Goal: Information Seeking & Learning: Check status

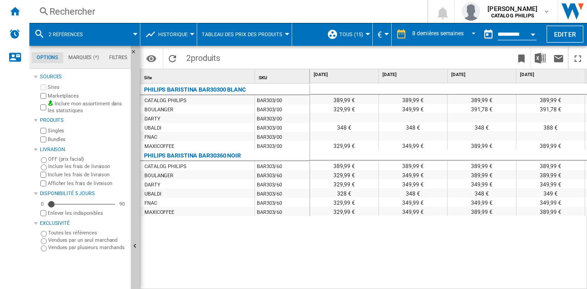
click at [76, 12] on div "Rechercher" at bounding box center [227, 11] width 354 height 13
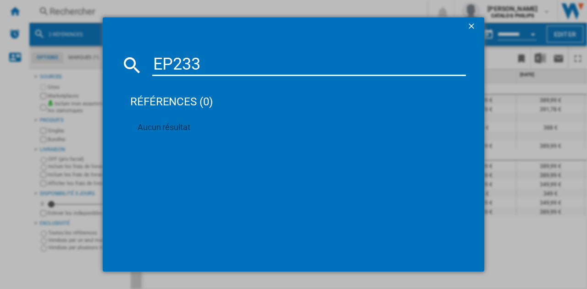
type input "EP233"
click at [471, 28] on ng-md-icon "getI18NText('BUTTONS.CLOSE_DIALOG')" at bounding box center [472, 27] width 11 height 11
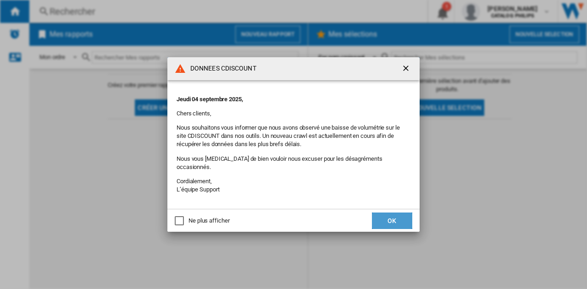
click at [379, 215] on button "OK" at bounding box center [392, 221] width 40 height 17
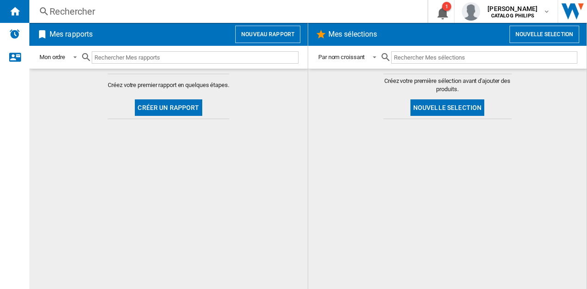
click at [249, 33] on button "Nouveau rapport" at bounding box center [267, 34] width 65 height 17
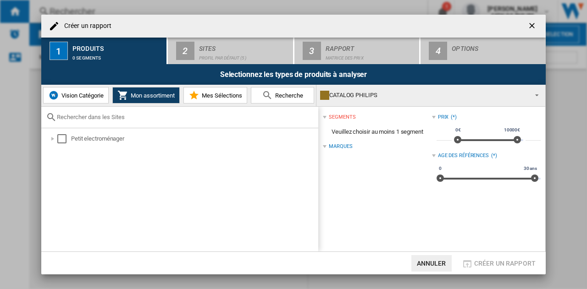
click at [131, 114] on input "text" at bounding box center [185, 117] width 257 height 7
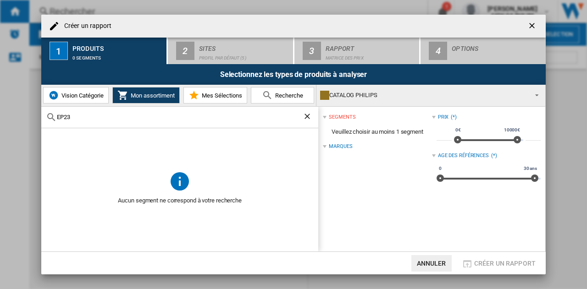
type input "EP23"
click at [287, 93] on span "Recherche" at bounding box center [288, 95] width 30 height 7
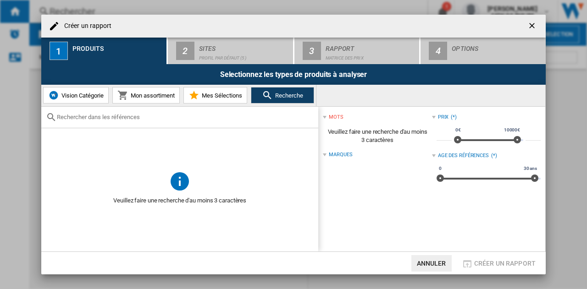
click at [149, 122] on div at bounding box center [179, 118] width 277 height 22
click at [127, 114] on input "text" at bounding box center [185, 117] width 257 height 7
type input "EP2330/10"
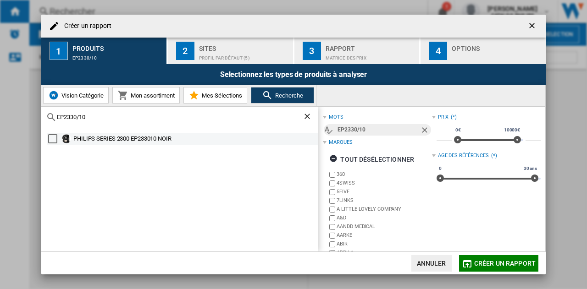
click at [123, 139] on div "PHILIPS SERIES 2300 EP233010 NOIR" at bounding box center [194, 138] width 243 height 9
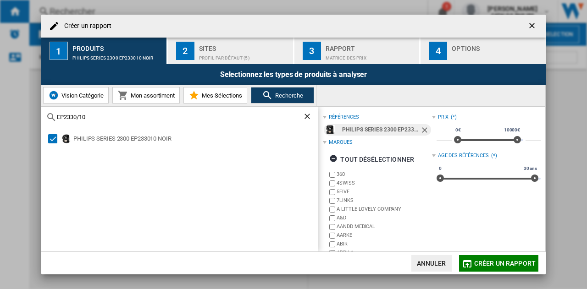
click at [511, 261] on span "Créer un rapport" at bounding box center [504, 263] width 61 height 7
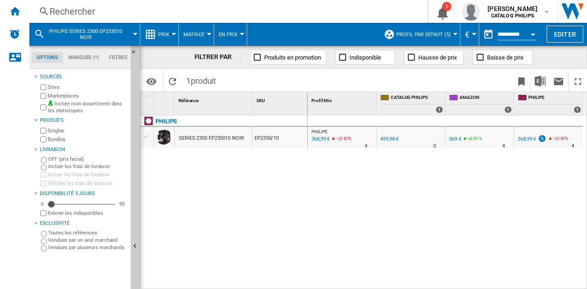
click at [427, 35] on span "Profil par défaut (5)" at bounding box center [423, 35] width 55 height 6
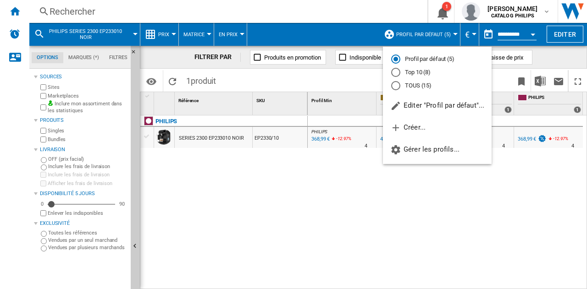
drag, startPoint x: 418, startPoint y: 74, endPoint x: 414, endPoint y: 82, distance: 9.0
click at [414, 82] on md-radio-group "Profil par défaut (5) Top 10 (8) TOUS (15)" at bounding box center [437, 72] width 109 height 35
click at [414, 82] on md-radio-button "TOUS (15)" at bounding box center [437, 85] width 92 height 9
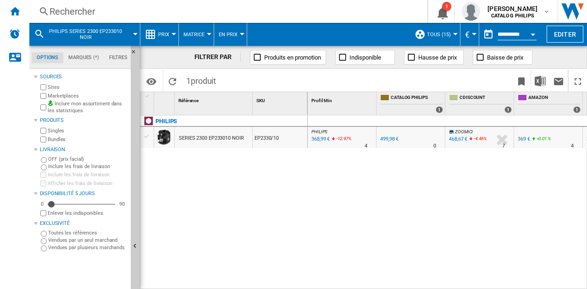
click at [160, 32] on span "Prix" at bounding box center [163, 35] width 11 height 6
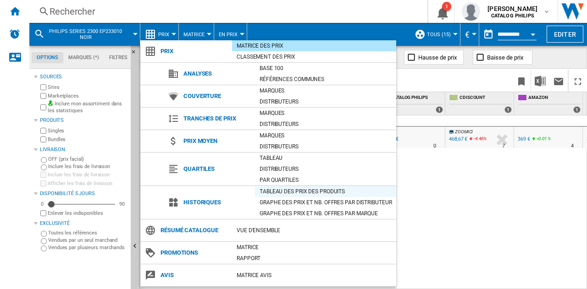
click at [264, 190] on div "Tableau des prix des produits" at bounding box center [325, 191] width 141 height 9
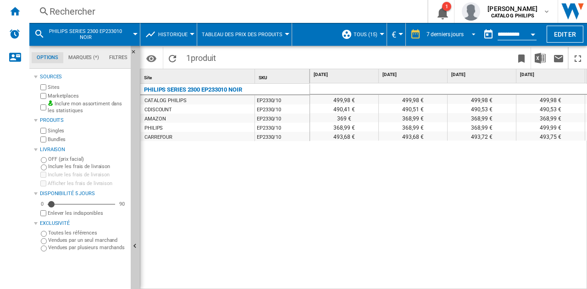
click at [455, 36] on div "7 derniers jours" at bounding box center [444, 34] width 37 height 6
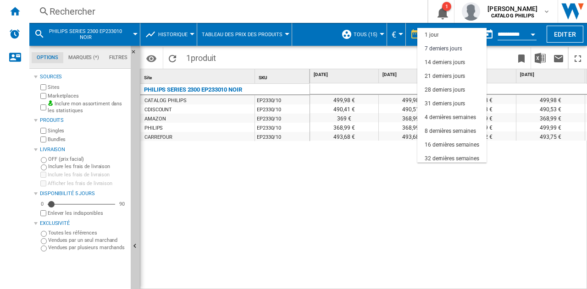
scroll to position [14, 0]
click at [448, 72] on div "28 derniers jours" at bounding box center [444, 76] width 40 height 8
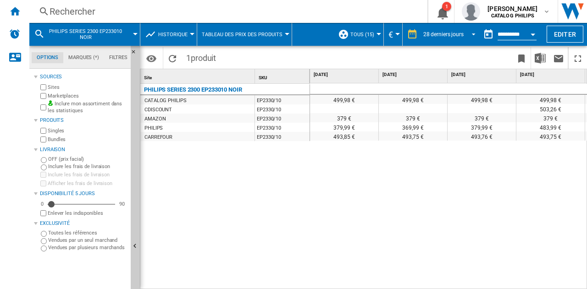
click at [445, 34] on div "28 derniers jours" at bounding box center [443, 34] width 40 height 6
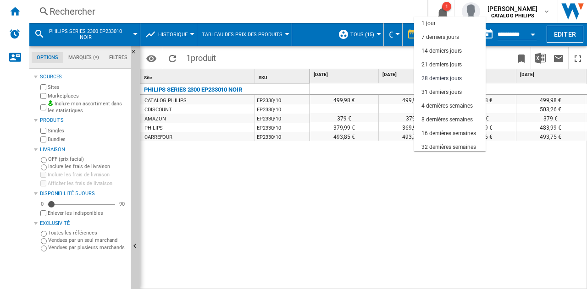
scroll to position [44, 0]
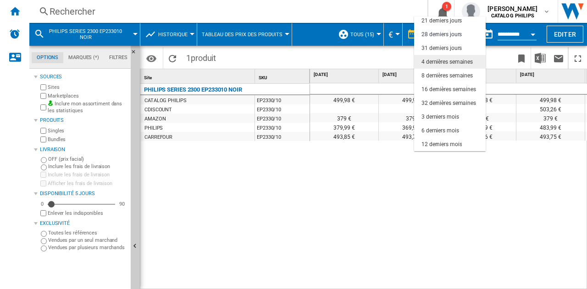
click at [444, 65] on div "4 dernières semaines" at bounding box center [446, 62] width 51 height 8
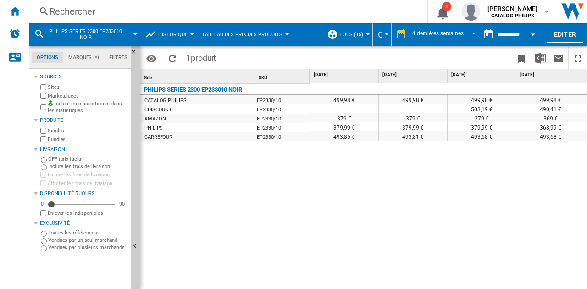
click at [438, 26] on span at bounding box center [436, 25] width 86 height 4
click at [434, 31] on span "4 dernières semaines" at bounding box center [437, 35] width 51 height 8
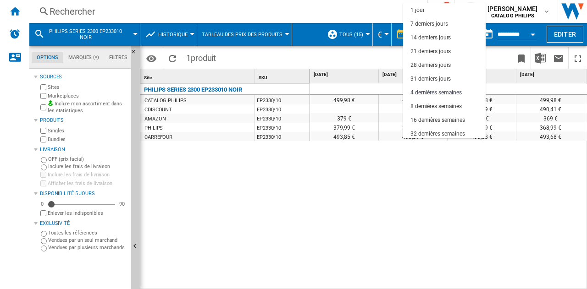
scroll to position [58, 0]
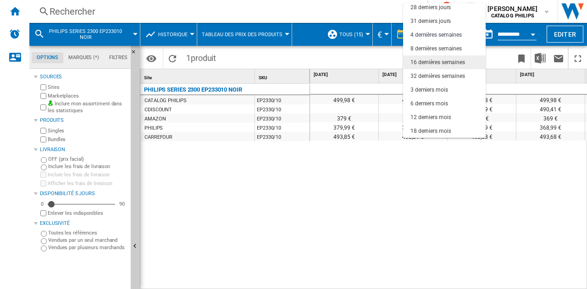
click at [429, 57] on md-option "16 dernières semaines" at bounding box center [444, 62] width 83 height 14
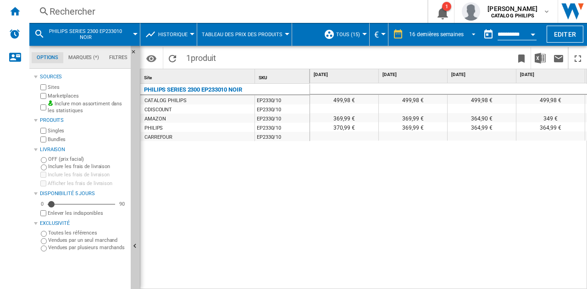
click at [437, 31] on div "16 dernières semaines" at bounding box center [436, 34] width 55 height 6
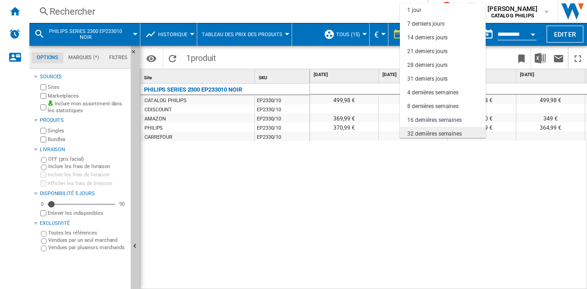
scroll to position [58, 0]
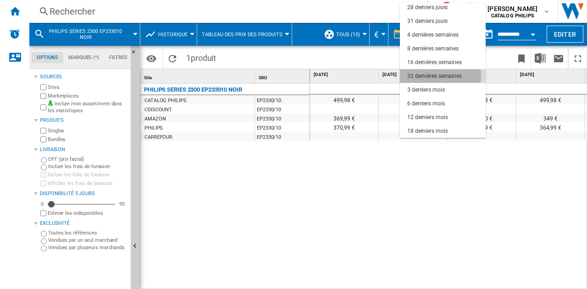
click at [429, 76] on div "32 dernières semaines" at bounding box center [434, 76] width 55 height 8
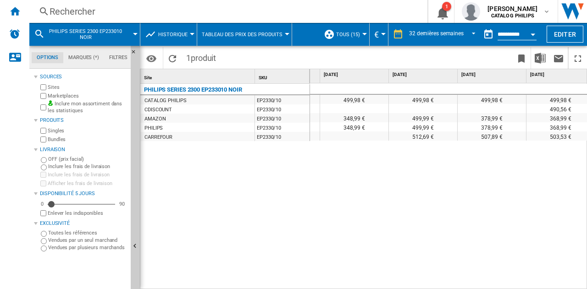
click at [95, 14] on div "Rechercher" at bounding box center [227, 11] width 354 height 13
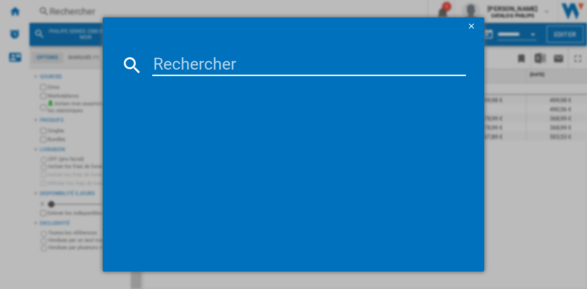
click at [169, 63] on input at bounding box center [309, 65] width 314 height 22
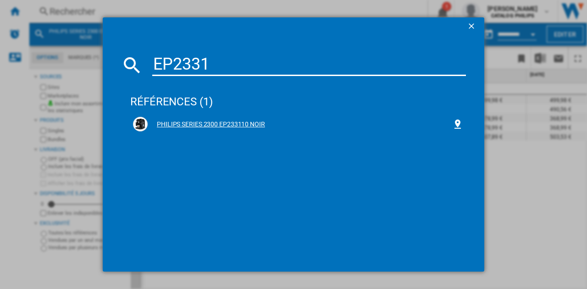
type input "EP2331"
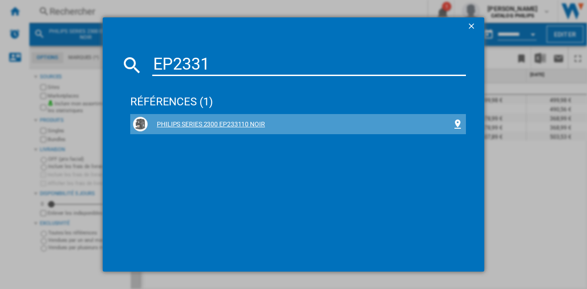
click at [231, 125] on div "PHILIPS SERIES 2300 EP233110 NOIR" at bounding box center [300, 124] width 304 height 9
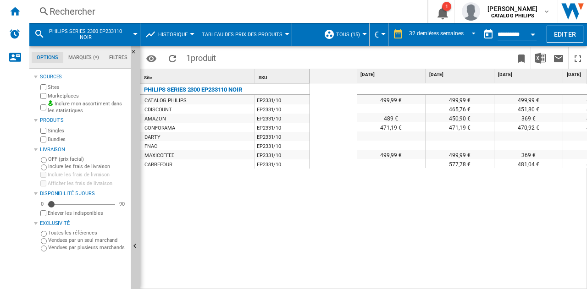
scroll to position [0, 1217]
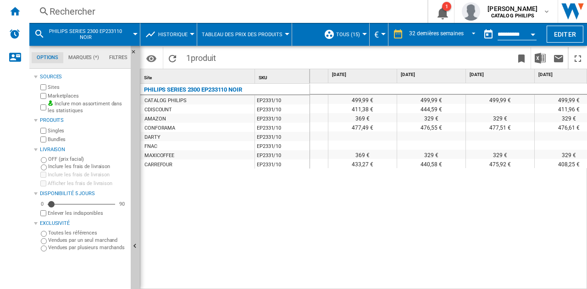
click at [128, 30] on button "PHILIPS SERIES 2300 EP233110 NOIR" at bounding box center [90, 34] width 83 height 23
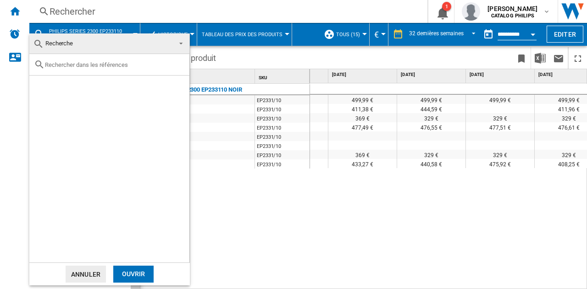
click at [106, 60] on div at bounding box center [109, 65] width 160 height 22
click at [101, 66] on input "text" at bounding box center [115, 64] width 140 height 7
type input "EP2330/10"
click at [145, 272] on div "Ouvrir" at bounding box center [133, 274] width 40 height 17
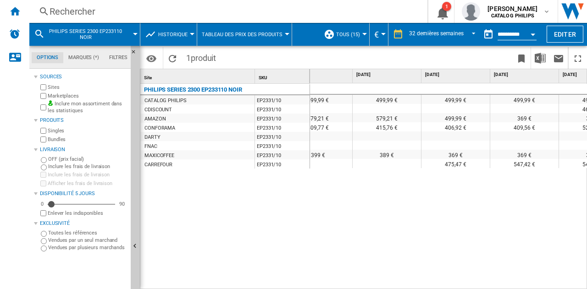
scroll to position [0, 481]
click at [85, 11] on div "Rechercher" at bounding box center [227, 11] width 354 height 13
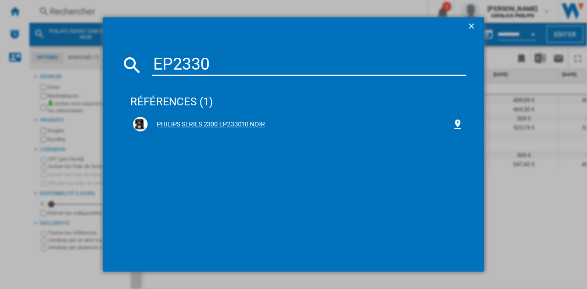
type input "EP2330"
click at [180, 121] on div "PHILIPS SERIES 2300 EP233010 NOIR" at bounding box center [300, 124] width 304 height 9
